Goal: Navigation & Orientation: Go to known website

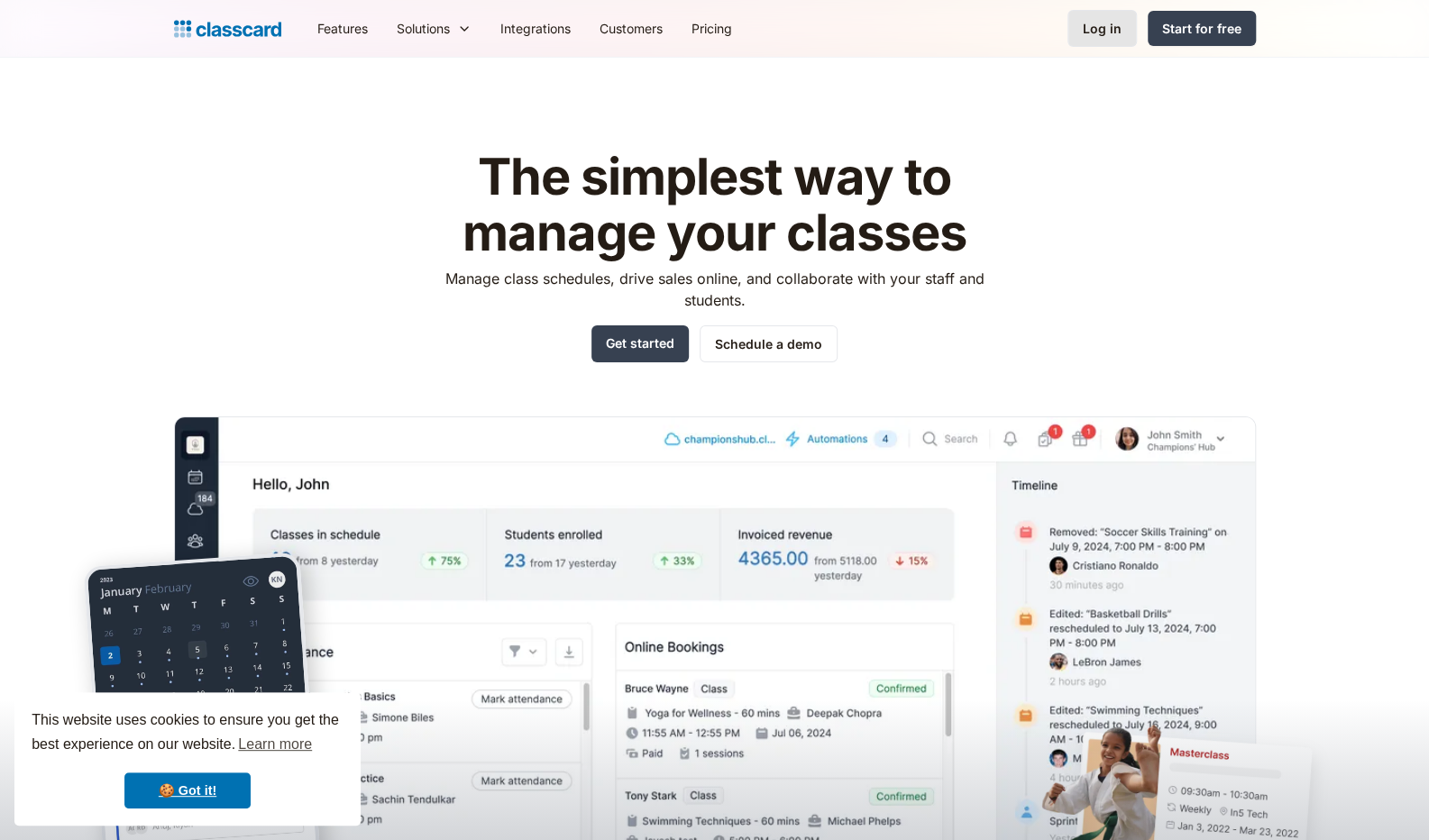
click at [1102, 37] on div "Log in" at bounding box center [1102, 28] width 39 height 19
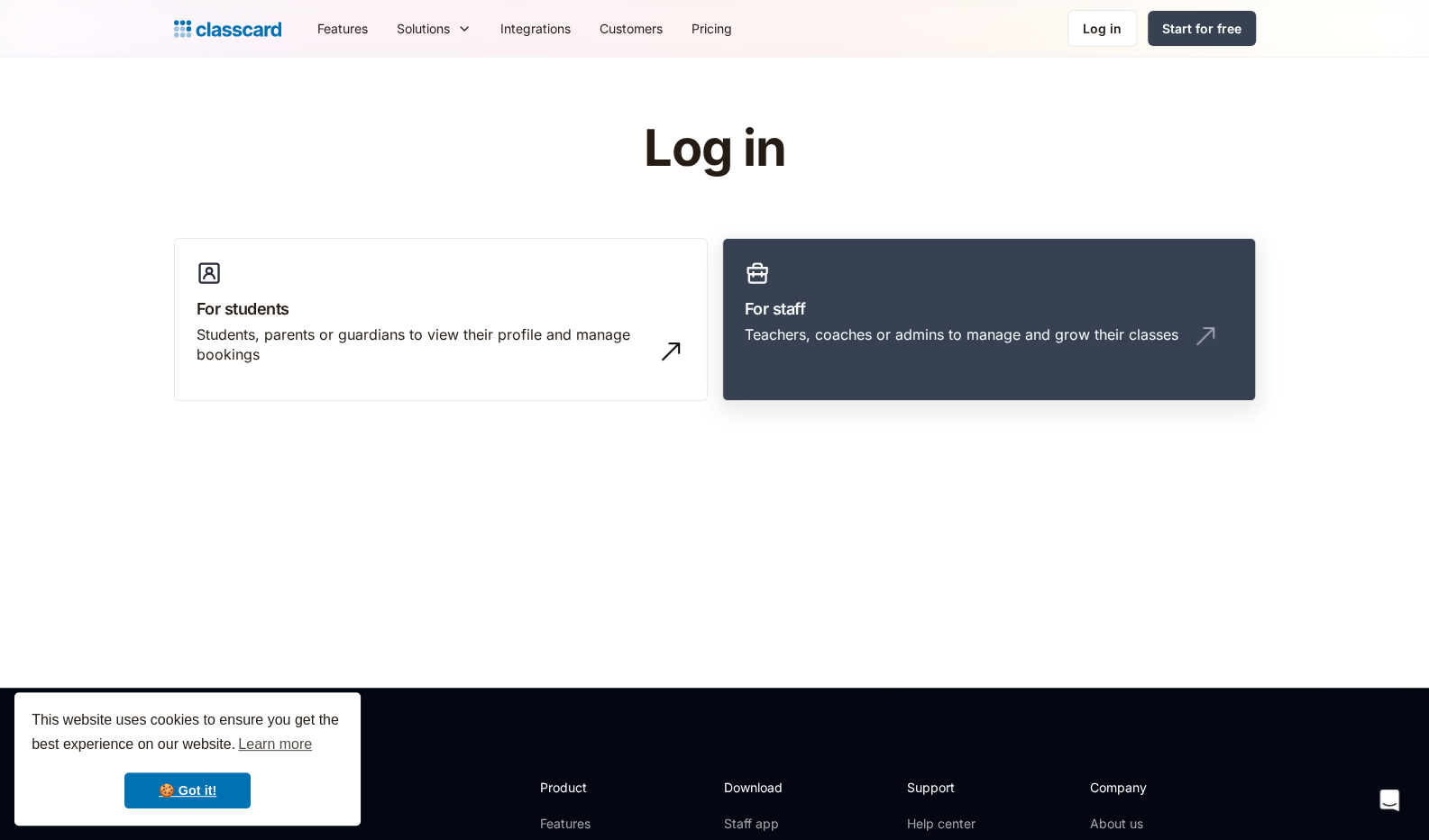
click at [793, 289] on link "For staff Teachers, coaches or admins to manage and grow their classes" at bounding box center [989, 319] width 534 height 164
